Goal: Information Seeking & Learning: Learn about a topic

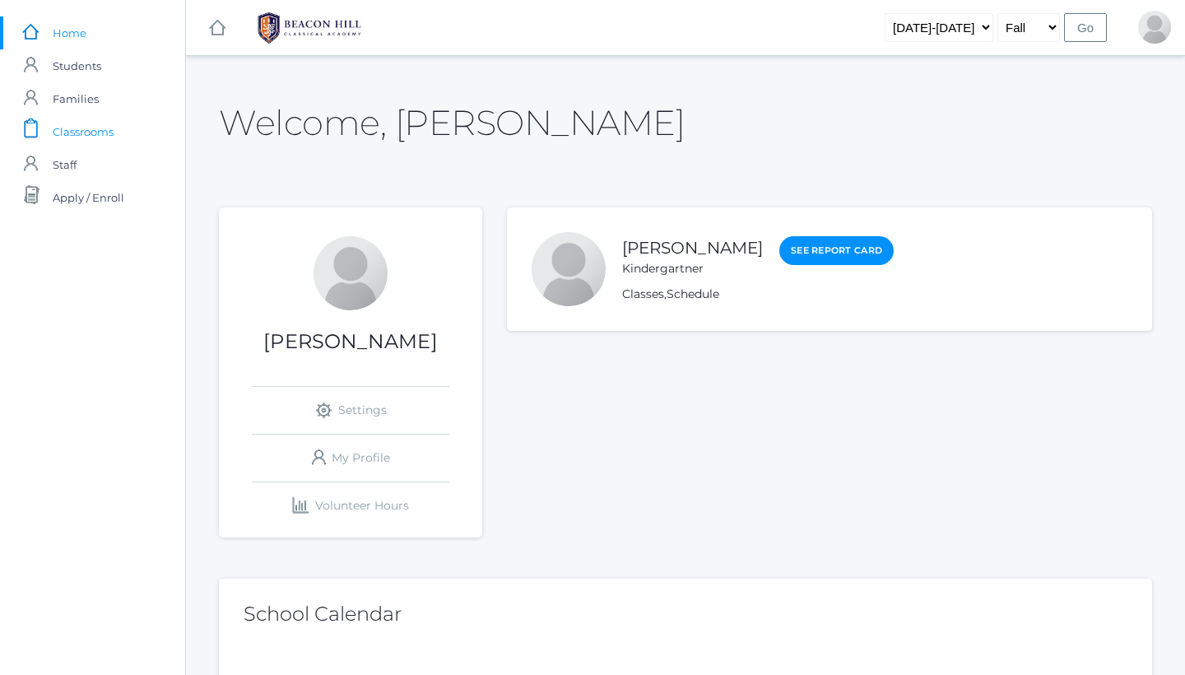
click at [100, 132] on span "Classrooms" at bounding box center [83, 131] width 61 height 33
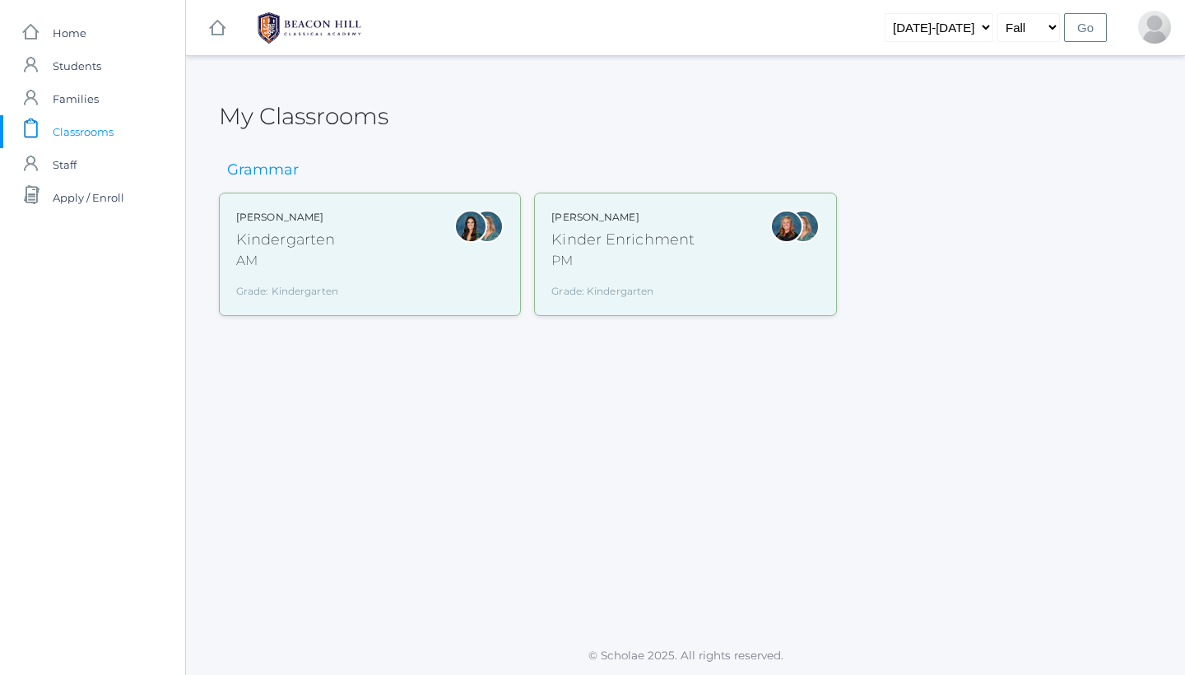
click at [375, 241] on div "[PERSON_NAME] Kindergarten AM Grade: Kindergarten *KIND" at bounding box center [369, 254] width 267 height 89
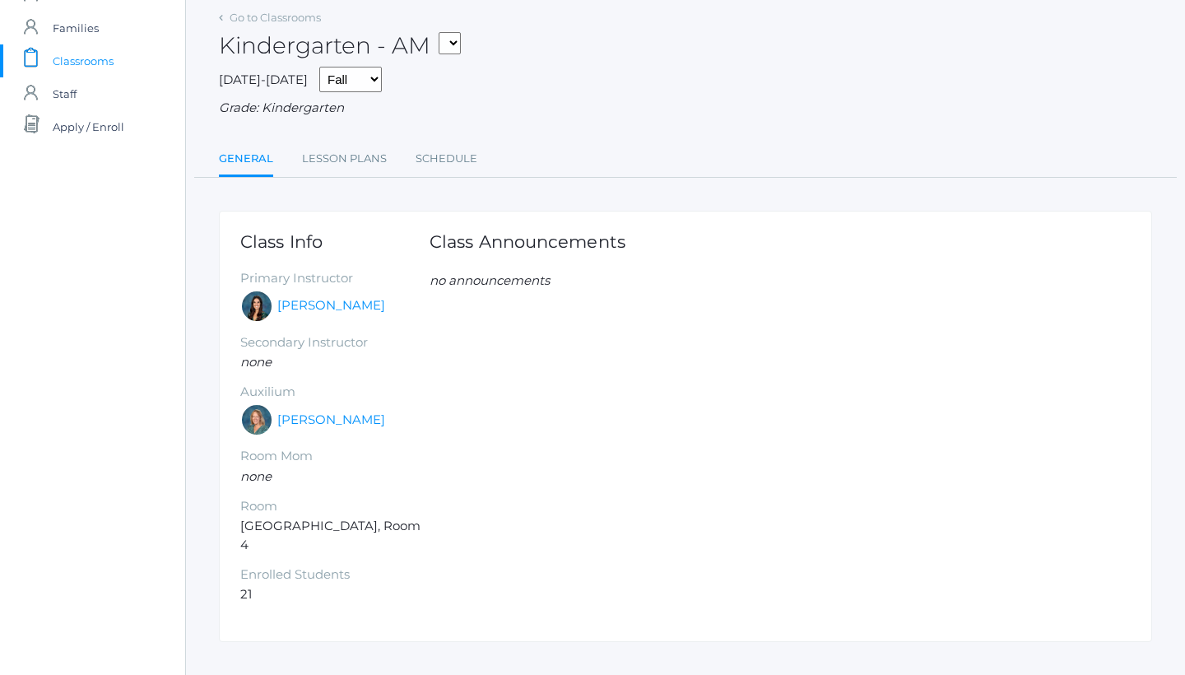
scroll to position [69, 0]
click at [309, 300] on link "[PERSON_NAME]" at bounding box center [331, 307] width 108 height 19
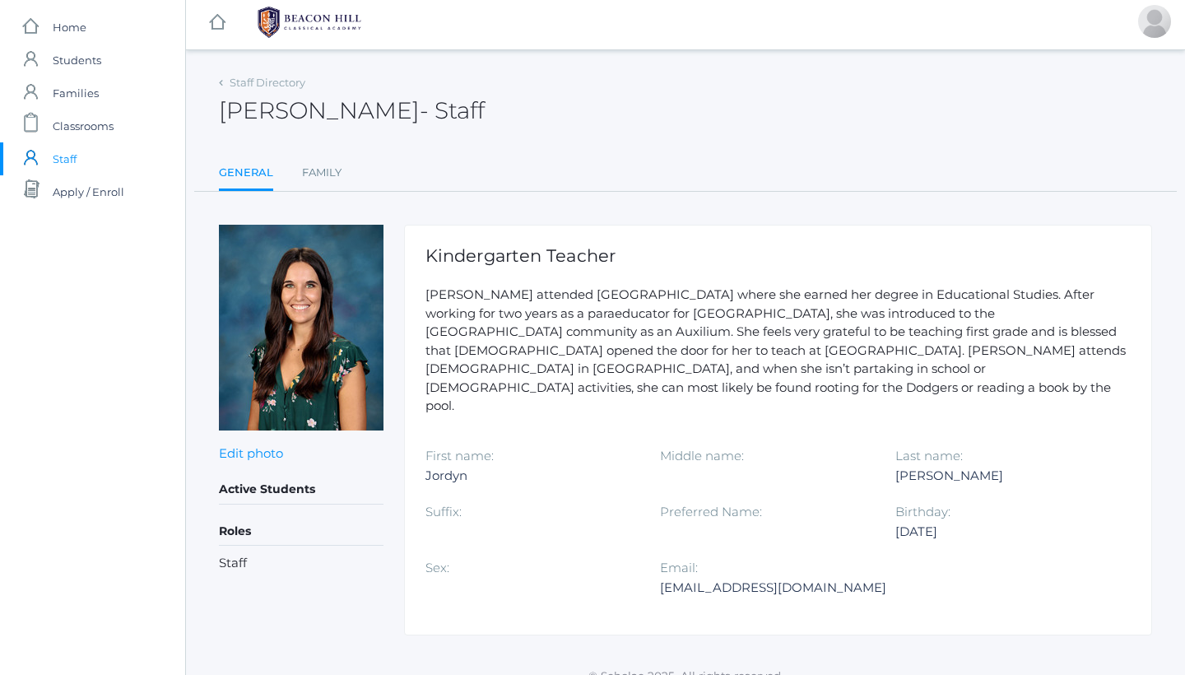
scroll to position [4, 0]
click at [69, 20] on span "Home" at bounding box center [70, 28] width 34 height 33
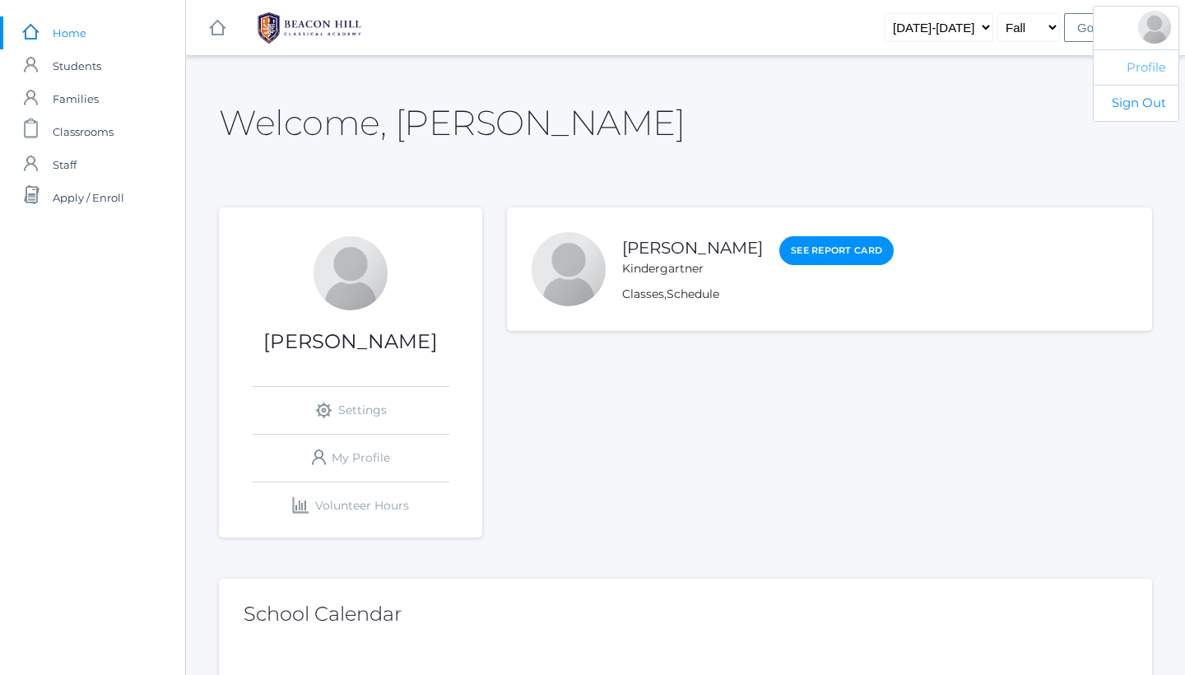
click at [1142, 70] on link "Profile" at bounding box center [1135, 67] width 85 height 36
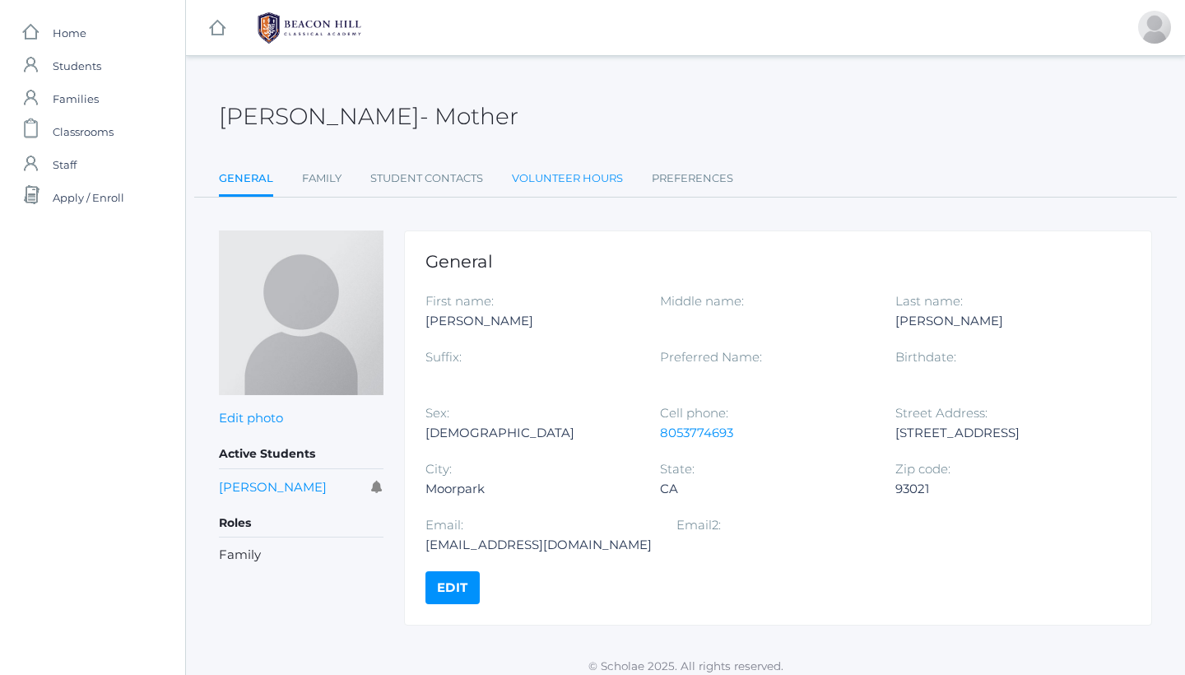
click at [579, 173] on link "Volunteer Hours" at bounding box center [567, 178] width 111 height 33
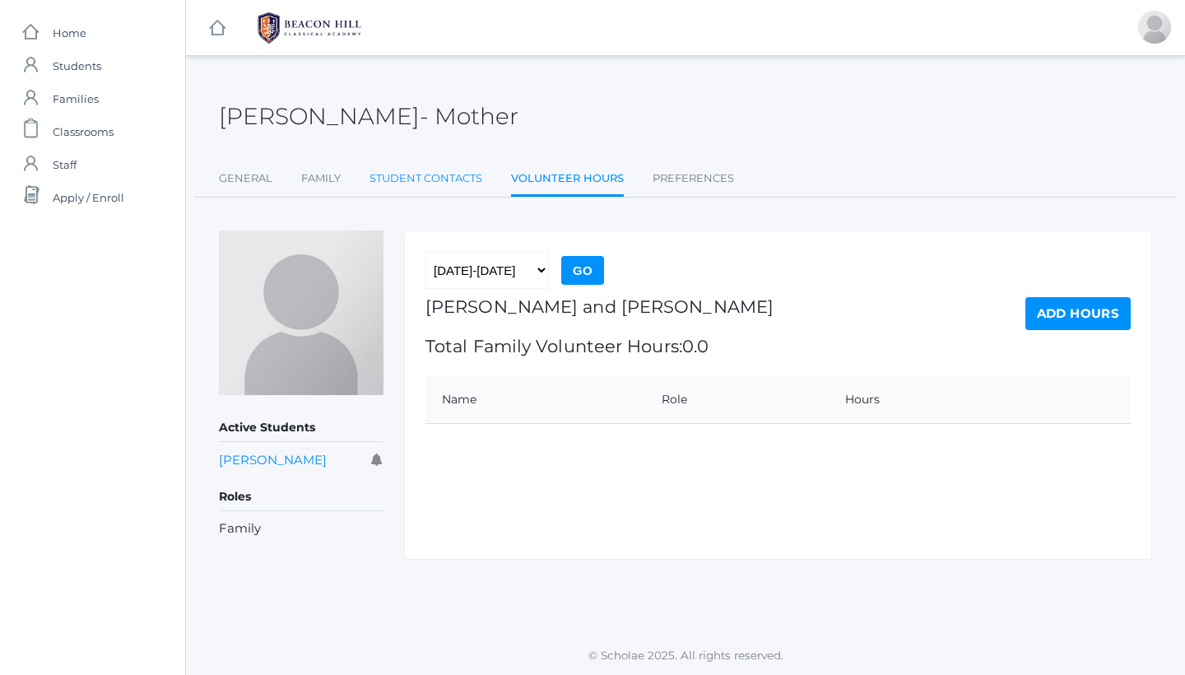
click at [439, 176] on link "Student Contacts" at bounding box center [425, 178] width 113 height 33
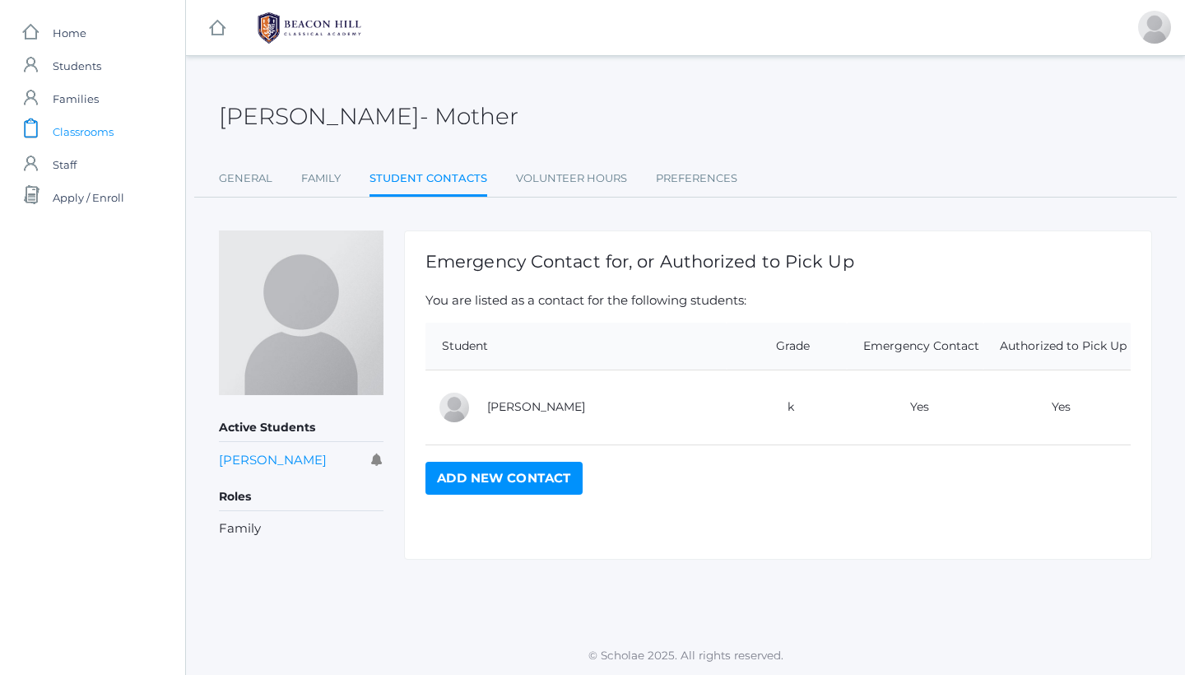
click at [72, 142] on span "Classrooms" at bounding box center [83, 131] width 61 height 33
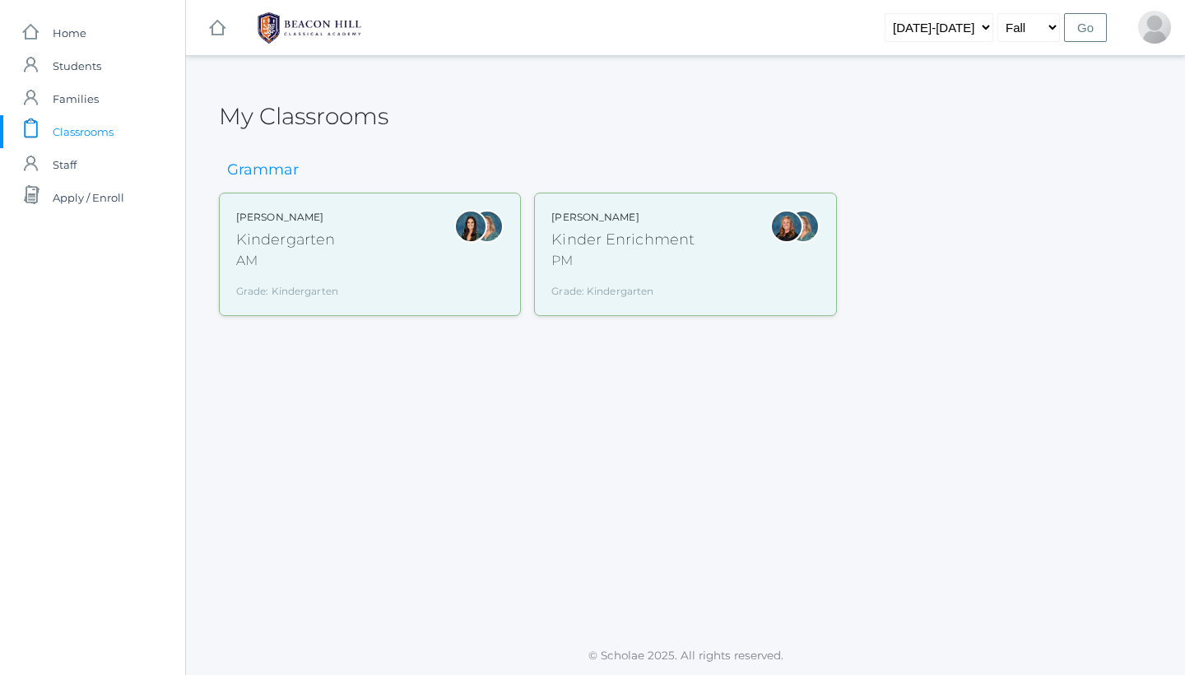
click at [267, 296] on div "Grade: Kindergarten" at bounding box center [287, 287] width 102 height 21
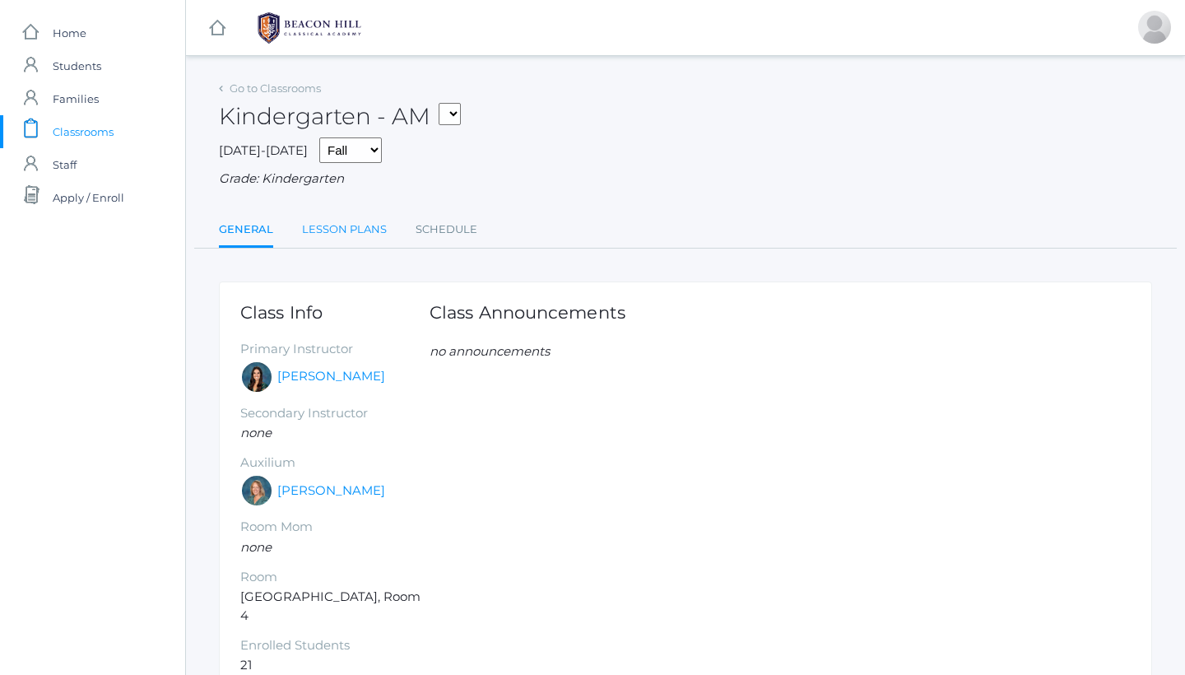
click at [348, 225] on link "Lesson Plans" at bounding box center [344, 229] width 85 height 33
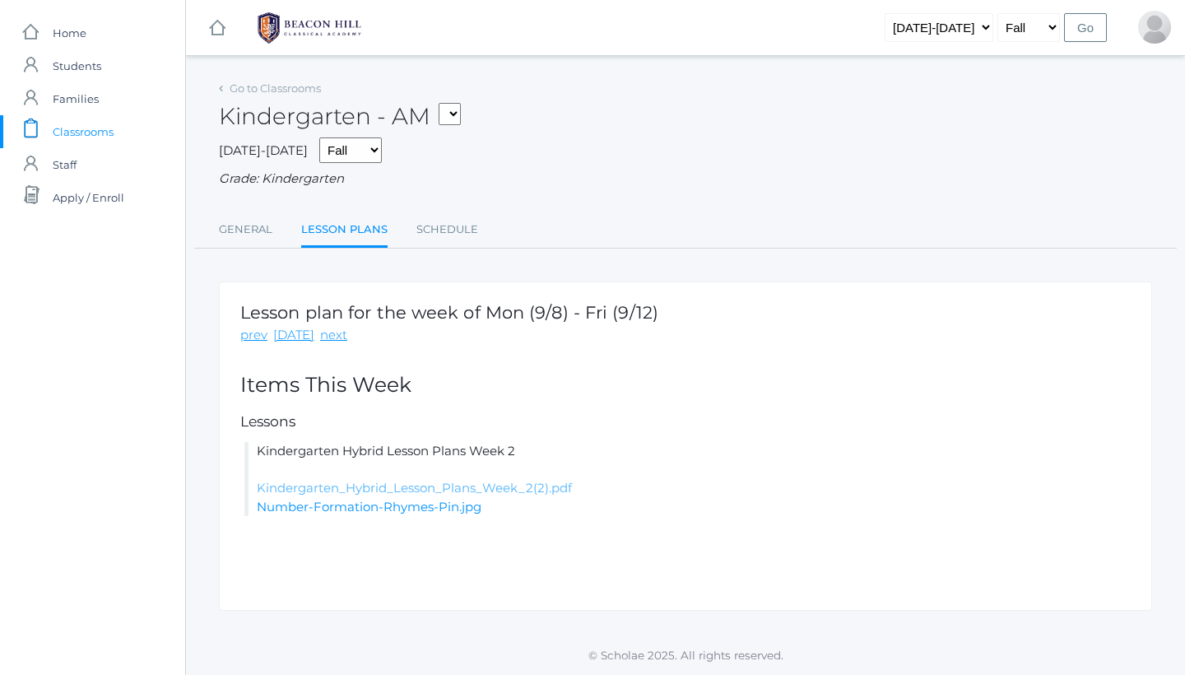
click at [498, 482] on link "Kindergarten_Hybrid_Lesson_Plans_Week_2(2).pdf" at bounding box center [414, 488] width 315 height 16
click at [431, 223] on link "Schedule" at bounding box center [447, 229] width 62 height 33
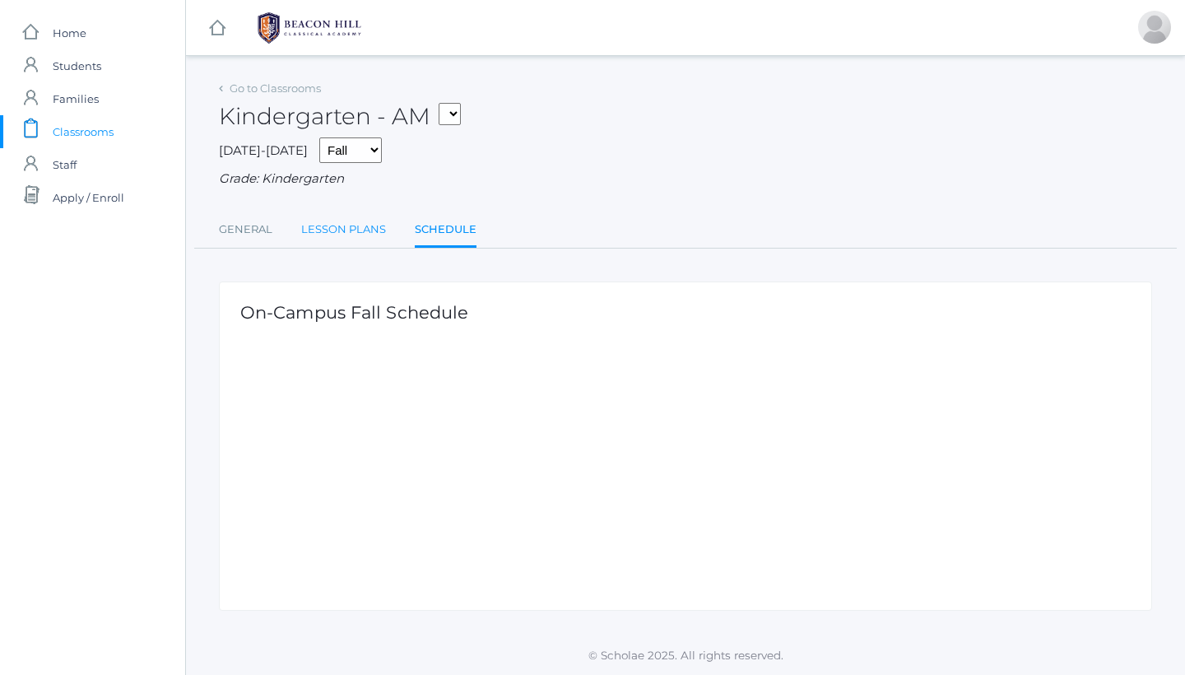
click at [356, 213] on link "Lesson Plans" at bounding box center [343, 229] width 85 height 33
